Goal: Find specific page/section: Find specific page/section

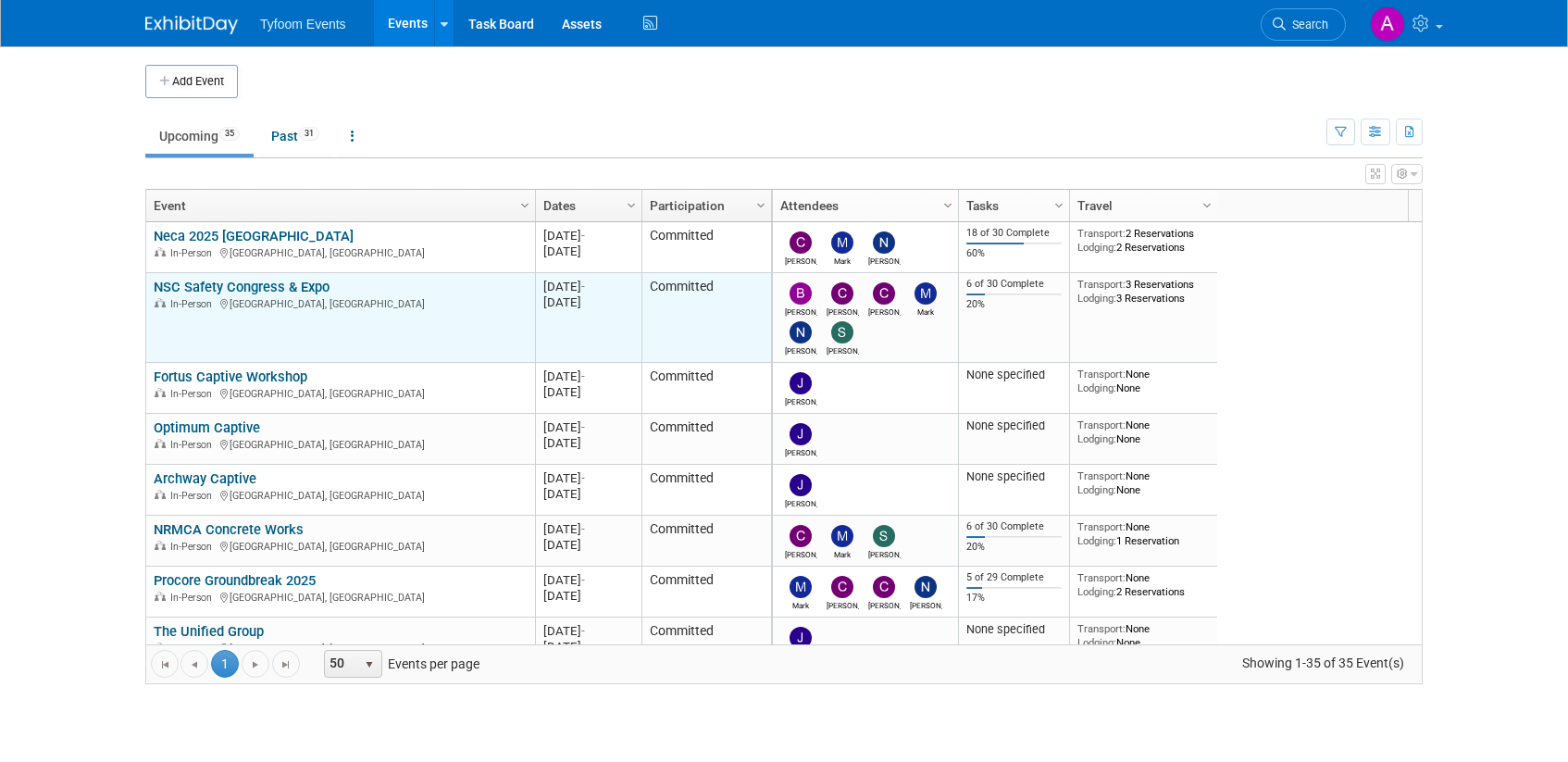
click at [258, 288] on link "NSC Safety Congress & Expo" at bounding box center [241, 287] width 176 height 17
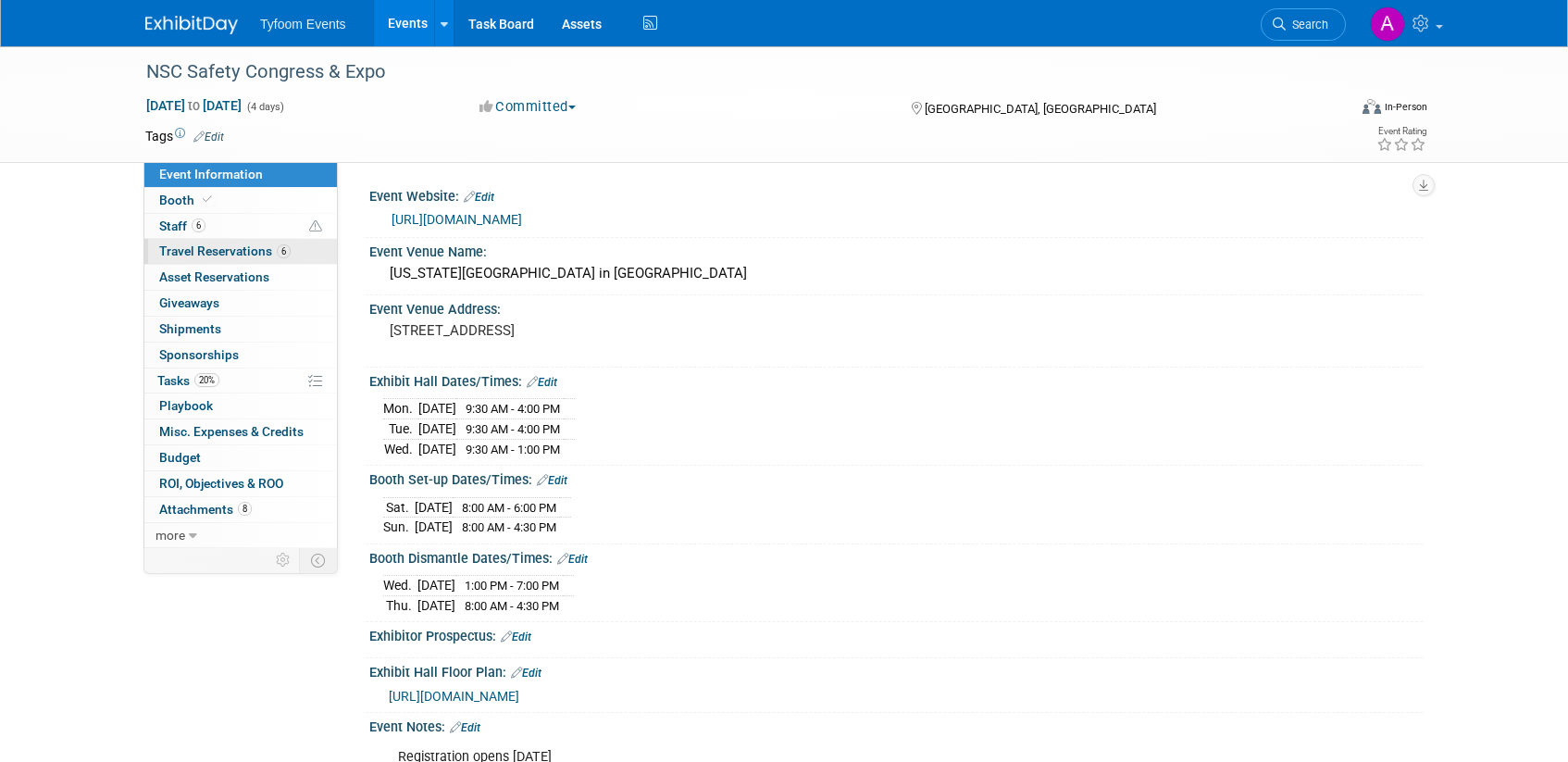
click at [190, 254] on span "Travel Reservations 6" at bounding box center [225, 251] width 132 height 15
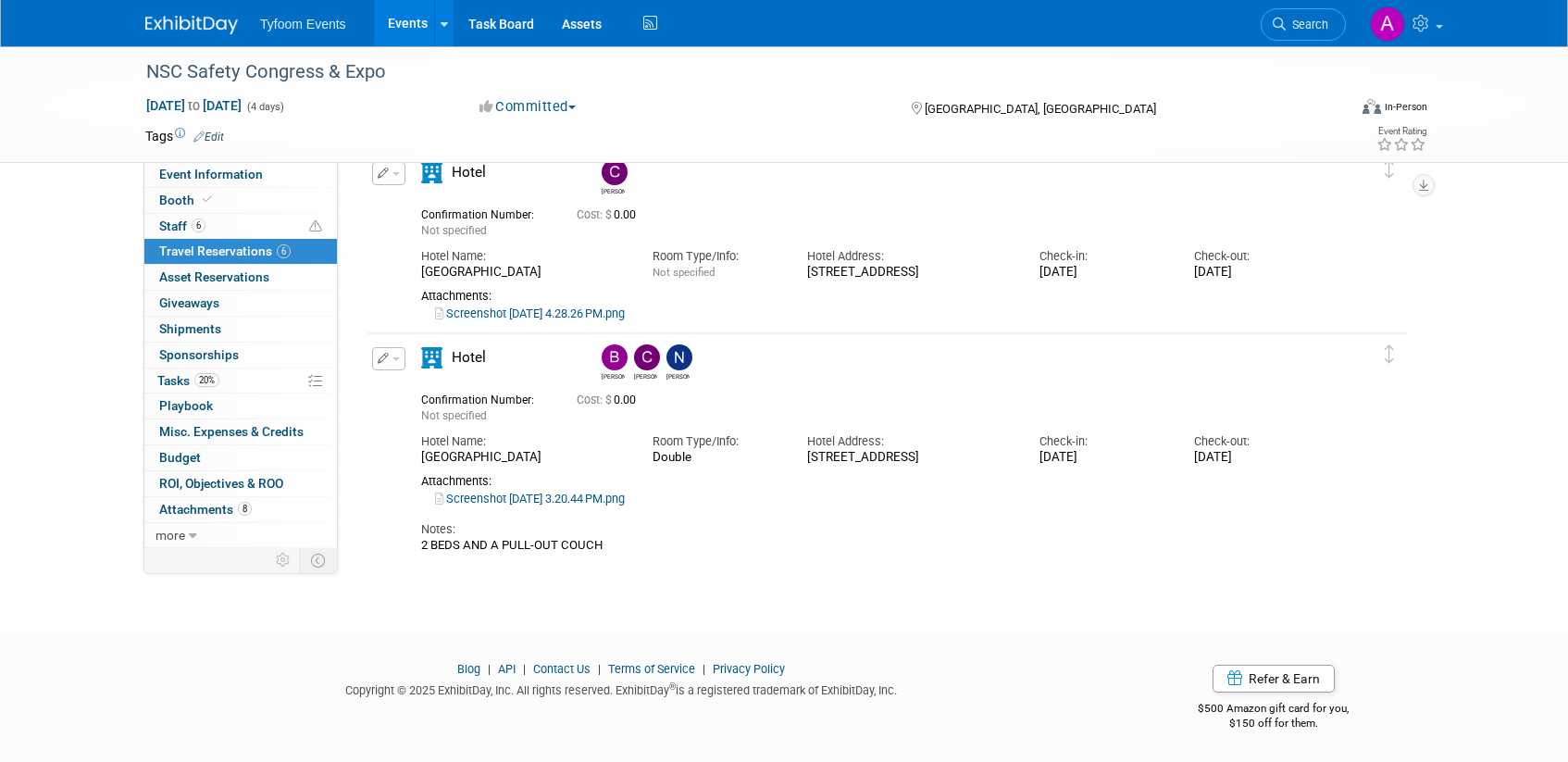
scroll to position [1322, 0]
click at [583, 497] on link "Screenshot 2025-09-02 at 3.20.44 PM.png" at bounding box center [530, 497] width 190 height 14
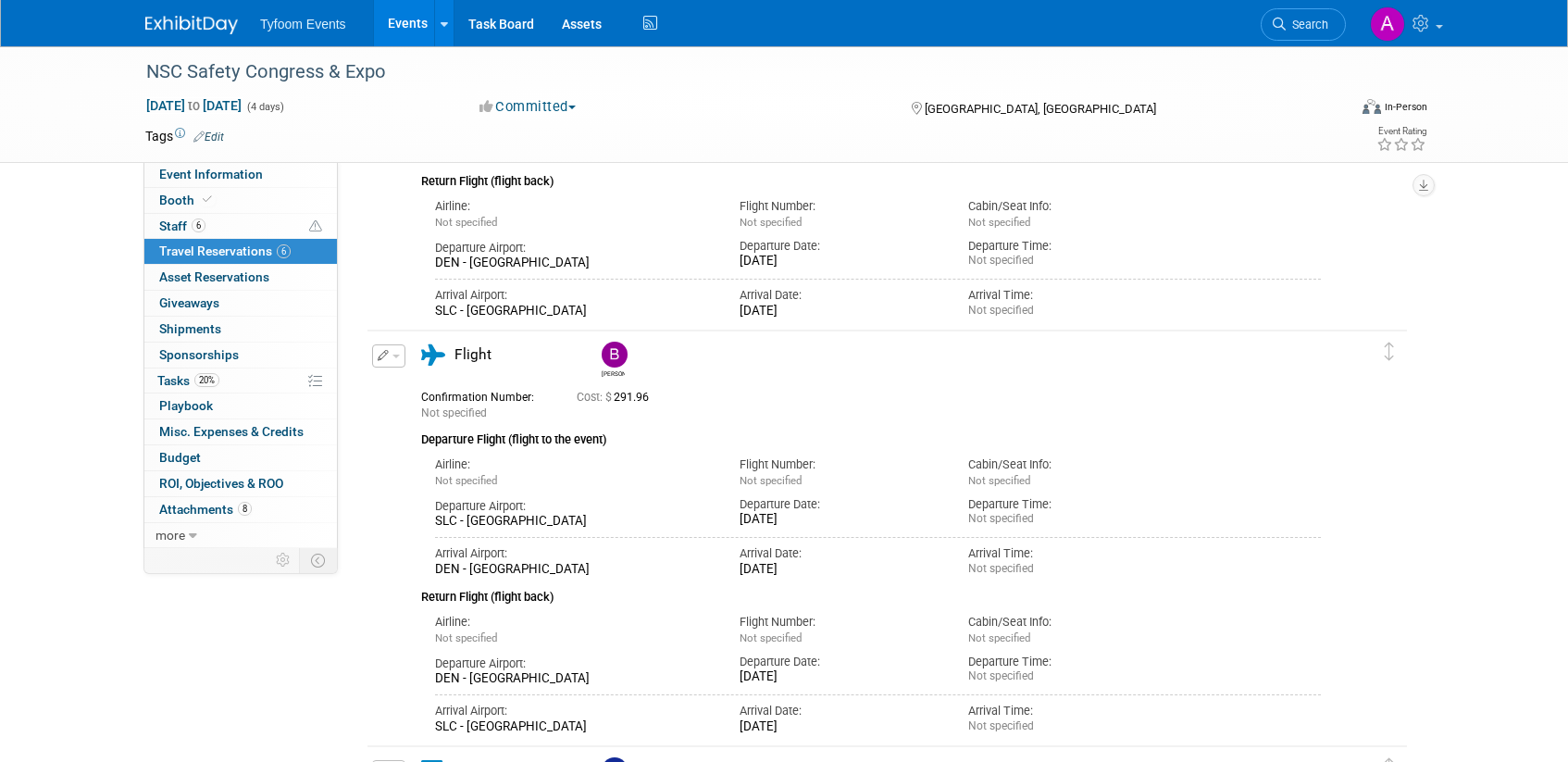
scroll to position [0, 0]
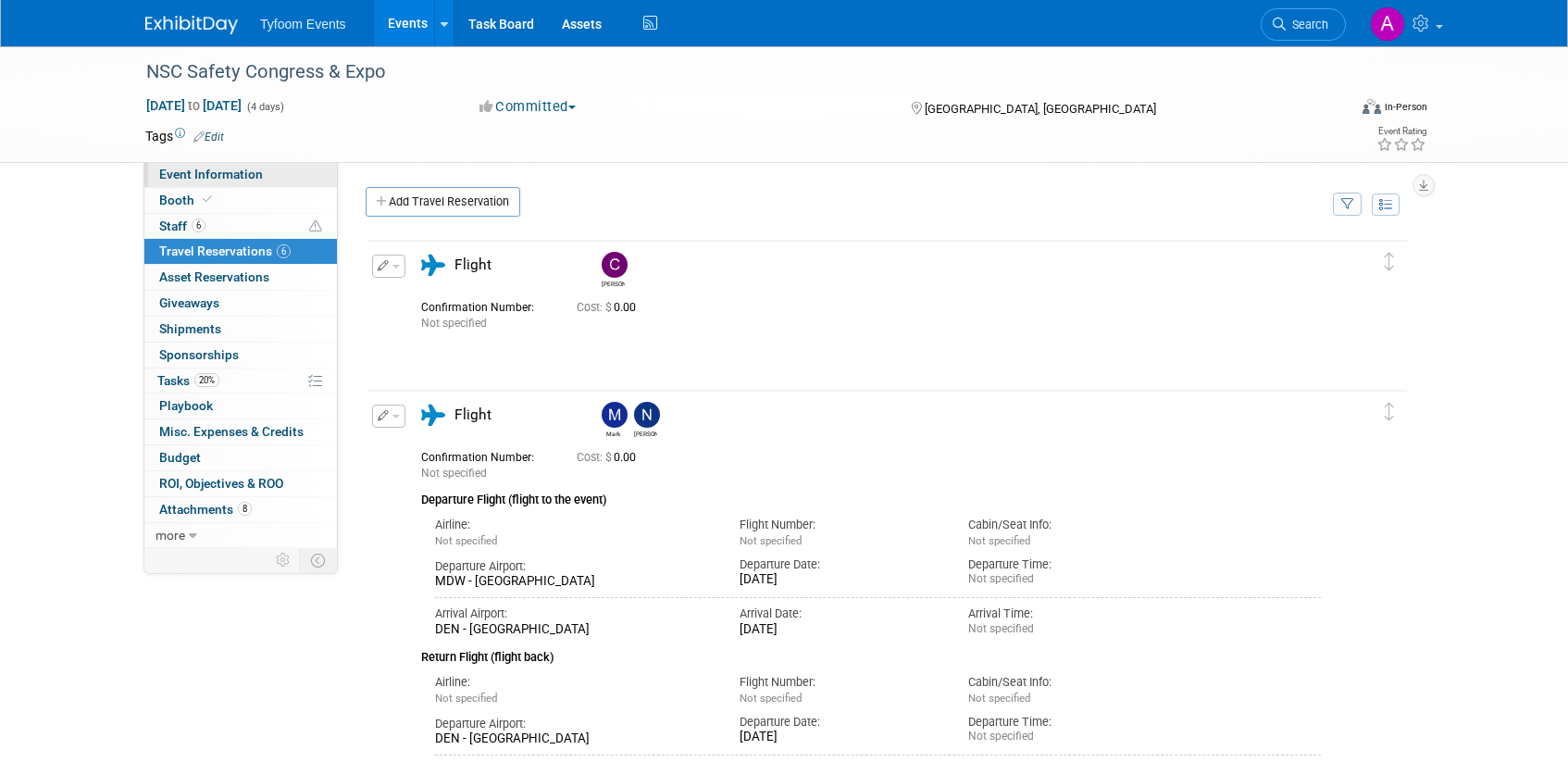
click at [238, 178] on span "Event Information" at bounding box center [211, 174] width 103 height 15
